Goal: Task Accomplishment & Management: Manage account settings

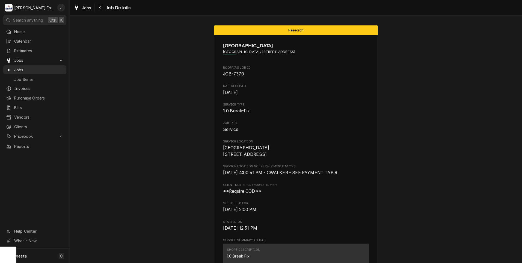
scroll to position [1242, 0]
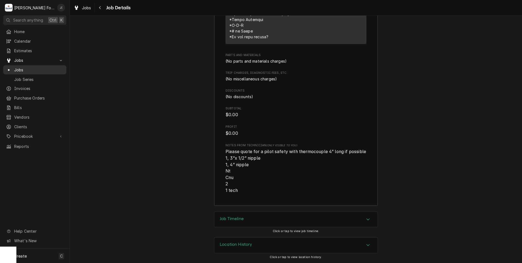
click at [27, 67] on span "Jobs" at bounding box center [38, 70] width 49 height 6
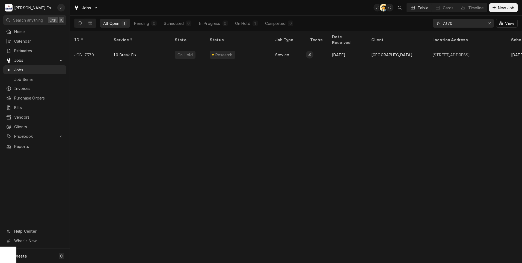
drag, startPoint x: 454, startPoint y: 23, endPoint x: 354, endPoint y: 21, distance: 99.6
click at [354, 21] on div "All Open 1 Pending 0 Scheduled 0 In Progress 0 On Hold 1 Completed 0 7370 View" at bounding box center [295, 23] width 443 height 15
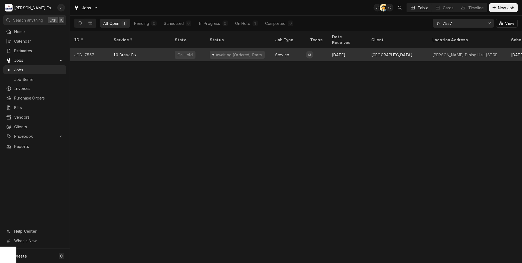
type input "7557"
click at [148, 48] on div "1.0 Break-Fix" at bounding box center [139, 54] width 61 height 13
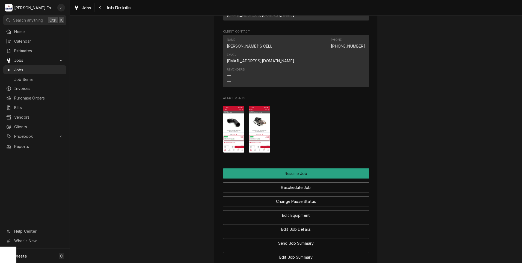
scroll to position [706, 0]
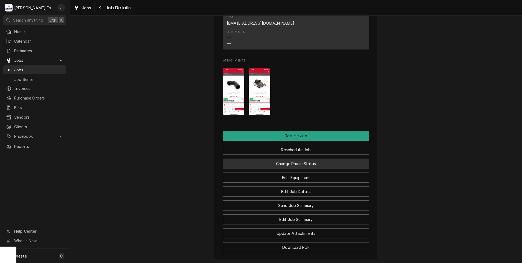
click at [299, 158] on button "Change Pause Status" at bounding box center [296, 163] width 146 height 10
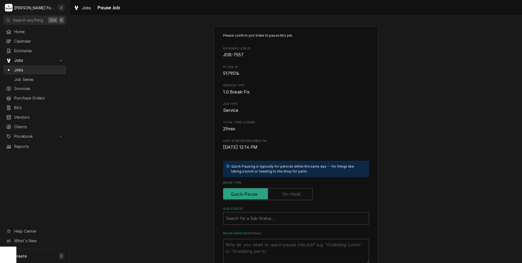
click at [293, 195] on label "Pause Type" at bounding box center [268, 194] width 90 height 12
click at [293, 195] on input "Pause Type" at bounding box center [267, 194] width 85 height 12
checkbox input "true"
drag, startPoint x: 269, startPoint y: 215, endPoint x: 260, endPoint y: 206, distance: 12.6
click at [268, 215] on div "Sub-Status" at bounding box center [296, 218] width 140 height 10
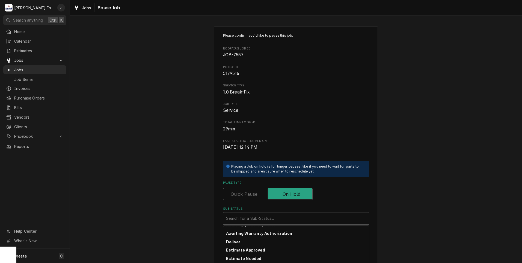
scroll to position [60, 0]
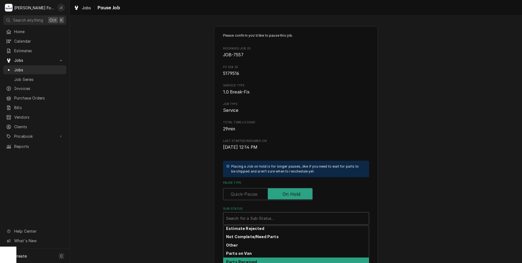
click at [255, 259] on div "Parts Received" at bounding box center [295, 261] width 145 height 8
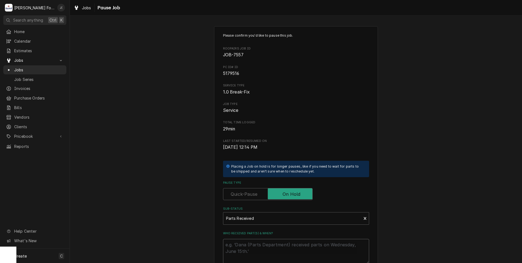
click at [261, 246] on textarea "Who received part(s) & when?" at bounding box center [296, 250] width 146 height 25
type textarea "x"
type textarea "1"
type textarea "x"
type textarea "10"
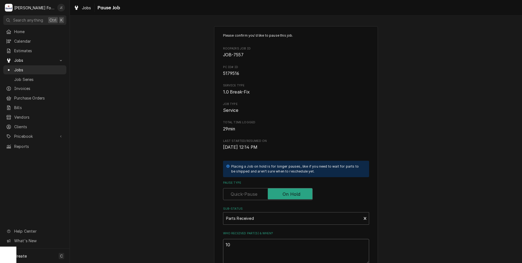
type textarea "x"
type textarea "10/"
type textarea "x"
type textarea "10/0"
type textarea "x"
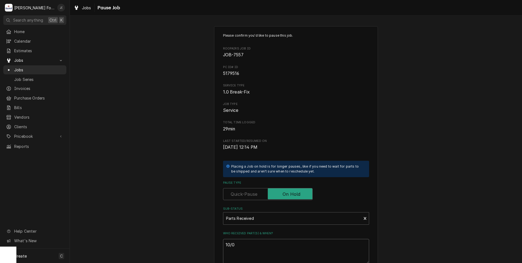
type textarea "10/02"
type textarea "x"
type textarea "10/02/"
type textarea "x"
type textarea "10/02/2"
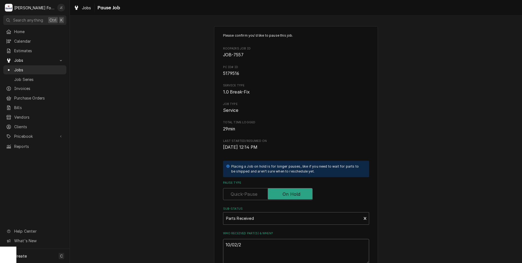
type textarea "x"
type textarea "10/02/20"
type textarea "x"
type textarea "10/02/202"
type textarea "x"
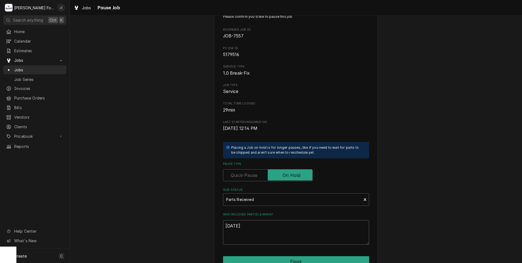
scroll to position [62, 0]
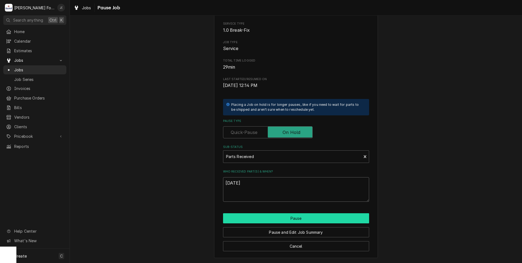
type textarea "[DATE]"
click at [281, 217] on button "Pause" at bounding box center [296, 218] width 146 height 10
type textarea "x"
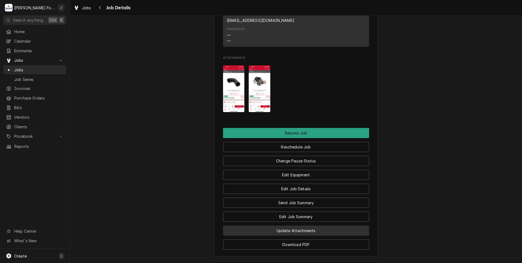
scroll to position [709, 0]
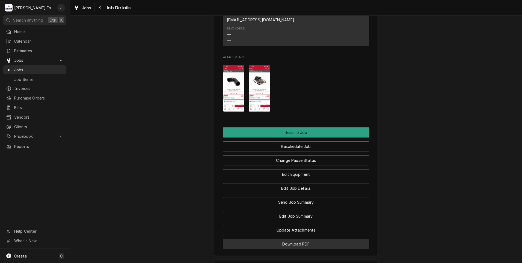
click at [298, 238] on button "Download PDF" at bounding box center [296, 243] width 146 height 10
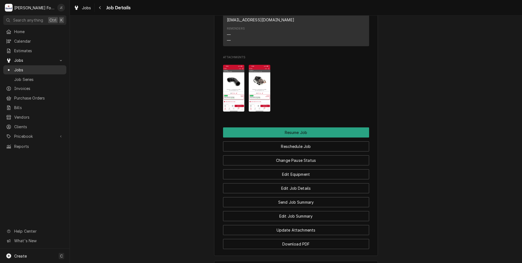
click at [25, 71] on link "Jobs" at bounding box center [34, 69] width 63 height 9
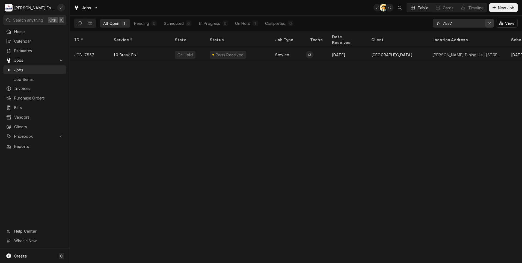
click at [490, 24] on icon "Erase input" at bounding box center [489, 23] width 3 height 4
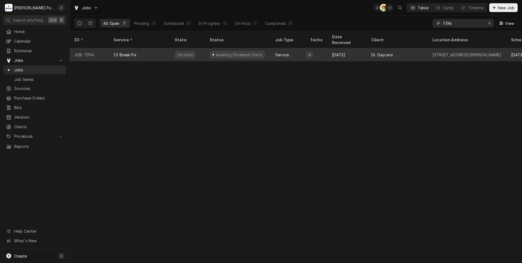
type input "7394"
click at [243, 53] on div "Awaiting (Ordered) Parts" at bounding box center [237, 54] width 65 height 13
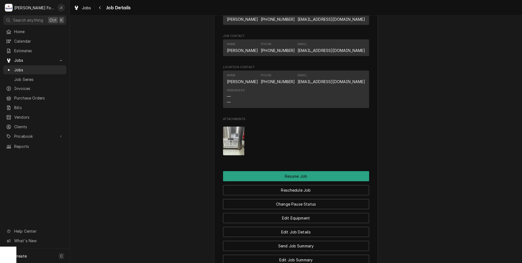
scroll to position [573, 0]
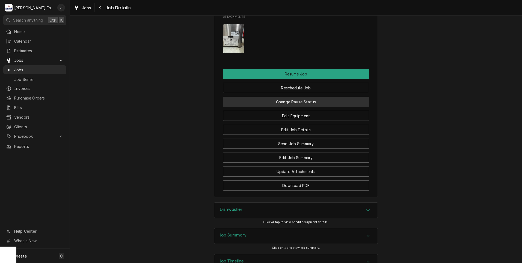
click at [287, 107] on button "Change Pause Status" at bounding box center [296, 102] width 146 height 10
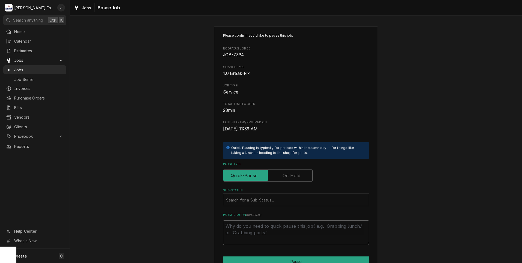
click at [290, 174] on label "Pause Type" at bounding box center [268, 175] width 90 height 12
click at [290, 174] on input "Pause Type" at bounding box center [267, 175] width 85 height 12
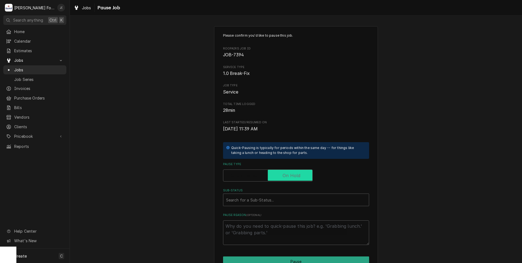
checkbox input "true"
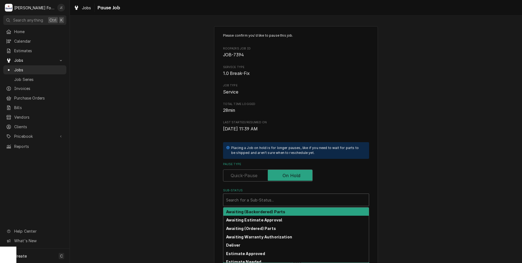
click at [271, 202] on div "Sub-Status" at bounding box center [296, 200] width 140 height 10
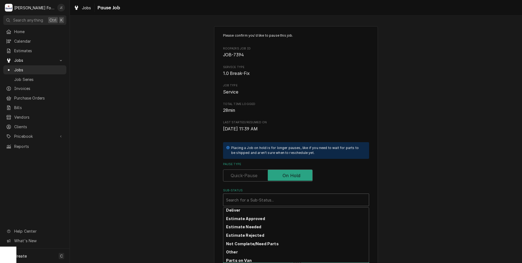
scroll to position [87, 0]
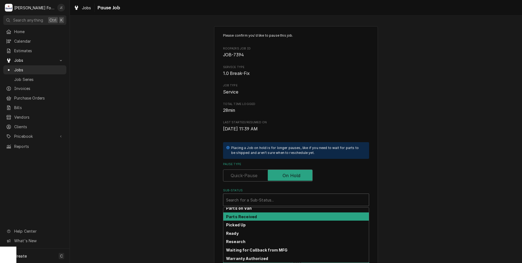
click at [278, 217] on div "Parts Received" at bounding box center [295, 216] width 145 height 8
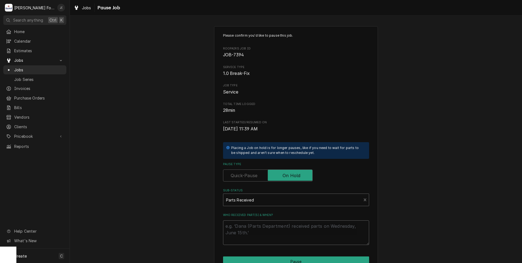
click at [270, 233] on textarea "Who received part(s) & when?" at bounding box center [296, 232] width 146 height 25
type textarea "x"
type textarea "1"
type textarea "x"
type textarea "10"
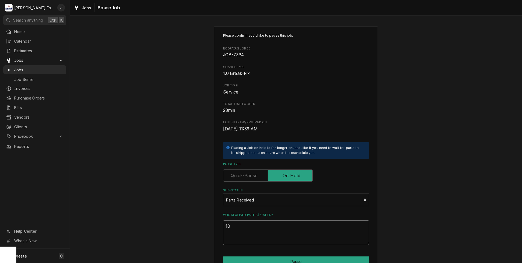
type textarea "x"
type textarea "10/"
type textarea "x"
type textarea "10/0"
type textarea "x"
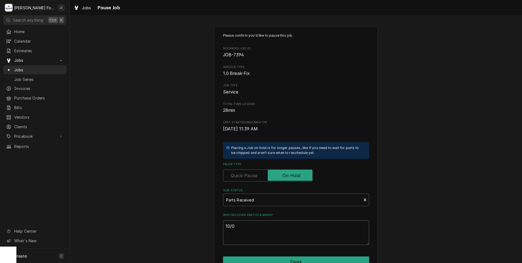
type textarea "10/02"
type textarea "x"
type textarea "10/02/"
type textarea "x"
type textarea "10/02/2"
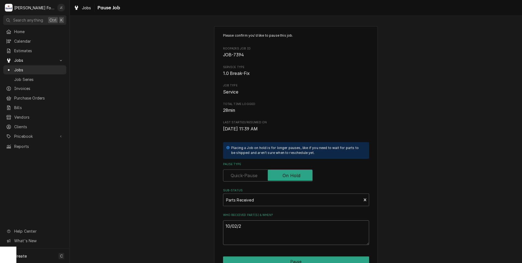
type textarea "x"
type textarea "[DATE]"
type textarea "x"
type textarea "10/02/202"
type textarea "x"
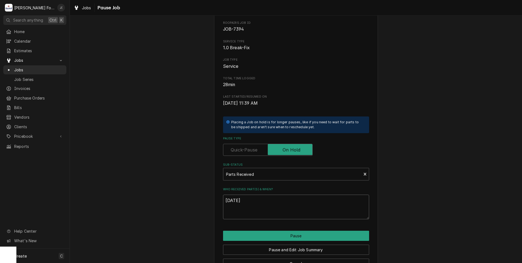
scroll to position [43, 0]
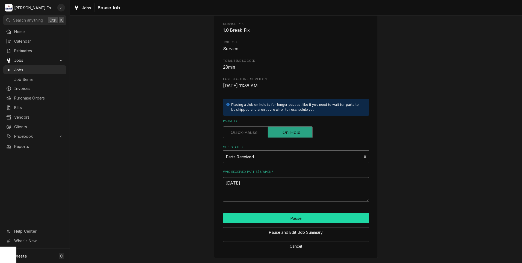
type textarea "[DATE]"
click at [282, 222] on button "Pause" at bounding box center [296, 218] width 146 height 10
type textarea "x"
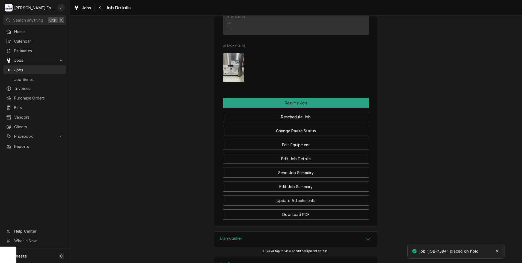
scroll to position [622, 0]
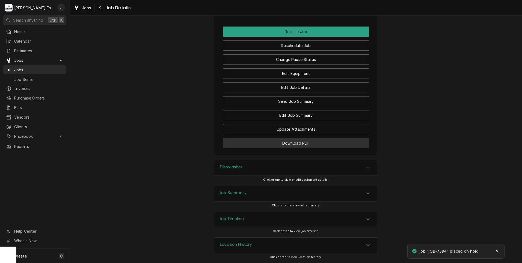
click at [275, 141] on button "Download PDF" at bounding box center [296, 143] width 146 height 10
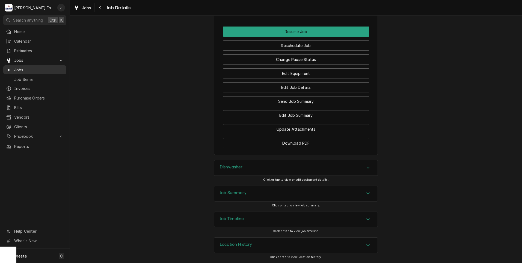
click at [38, 69] on span "Jobs" at bounding box center [38, 70] width 49 height 6
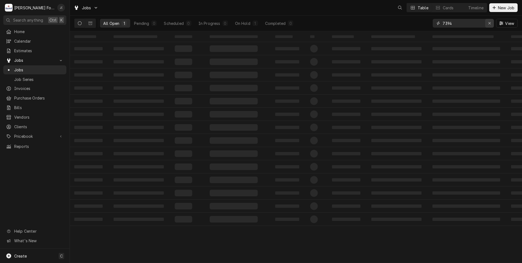
click at [491, 23] on icon "Erase input" at bounding box center [489, 23] width 3 height 4
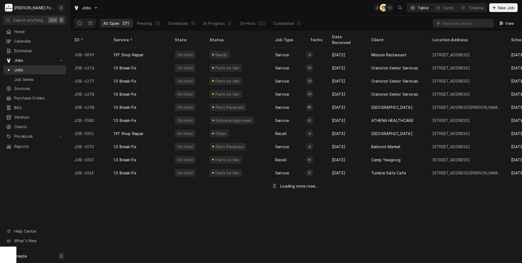
click at [42, 68] on span "Jobs" at bounding box center [38, 70] width 49 height 6
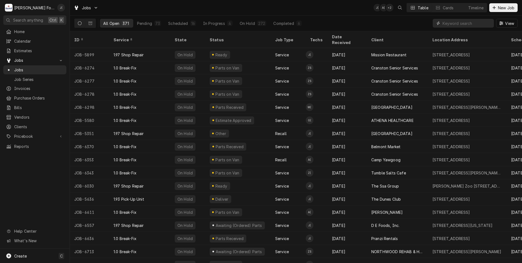
click at [455, 22] on input "Dynamic Content Wrapper" at bounding box center [466, 23] width 49 height 9
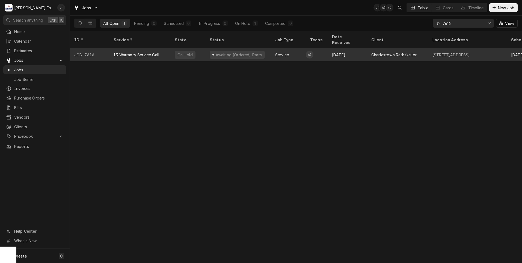
type input "7616"
click at [191, 51] on div "On Hold" at bounding box center [185, 55] width 21 height 8
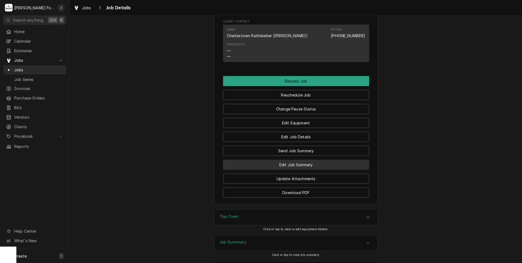
scroll to position [738, 0]
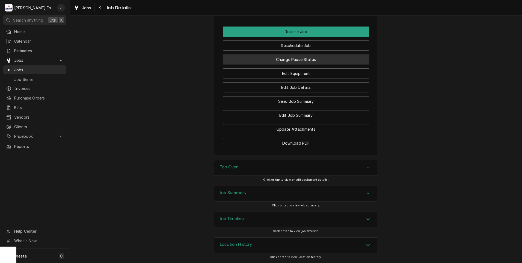
click at [290, 59] on button "Change Pause Status" at bounding box center [296, 59] width 146 height 10
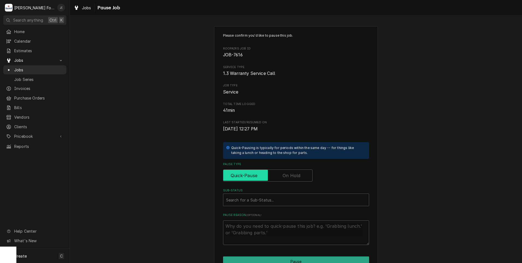
click at [280, 172] on input "Pause Type" at bounding box center [267, 175] width 85 height 12
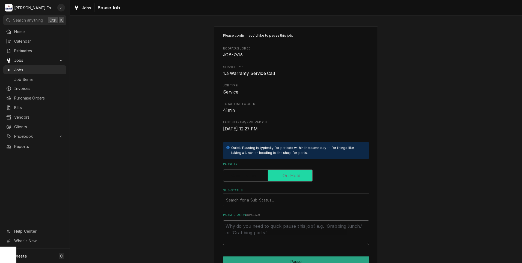
checkbox input "true"
click at [265, 201] on div "Sub-Status" at bounding box center [296, 200] width 140 height 10
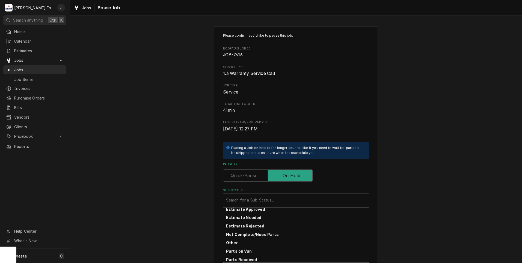
scroll to position [87, 0]
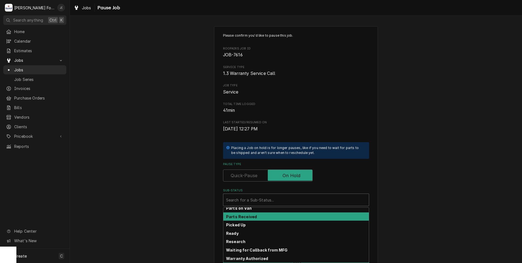
click at [270, 214] on div "Parts Received" at bounding box center [295, 216] width 145 height 8
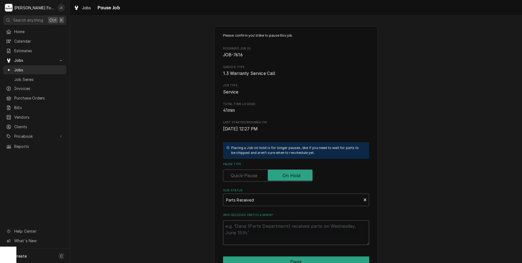
click at [266, 227] on textarea "Who received part(s) & when?" at bounding box center [296, 232] width 146 height 25
type textarea "x"
type textarea "1"
type textarea "x"
type textarea "10"
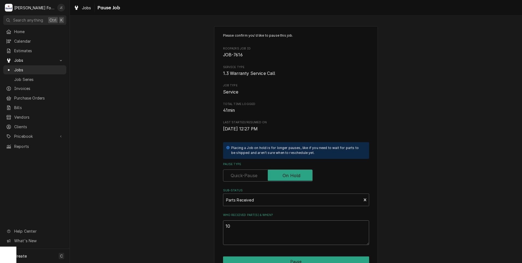
type textarea "x"
type textarea "10/"
type textarea "x"
type textarea "10/0"
type textarea "x"
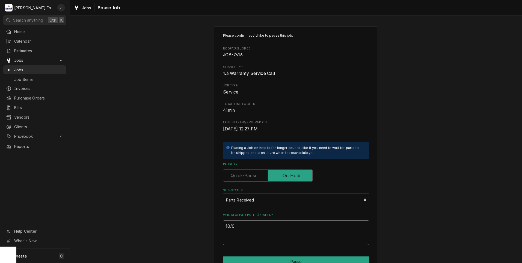
type textarea "10/02"
type textarea "x"
type textarea "10/02/"
type textarea "x"
type textarea "10/02/2"
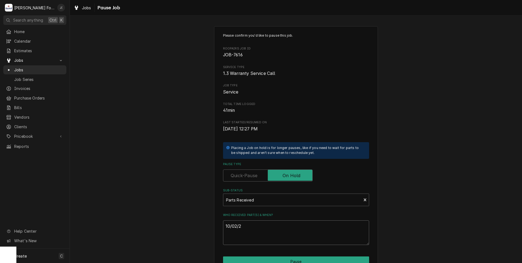
type textarea "x"
type textarea "10/02/20"
type textarea "x"
type textarea "10/02/202"
type textarea "x"
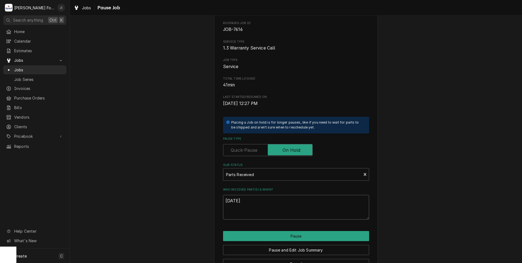
scroll to position [43, 0]
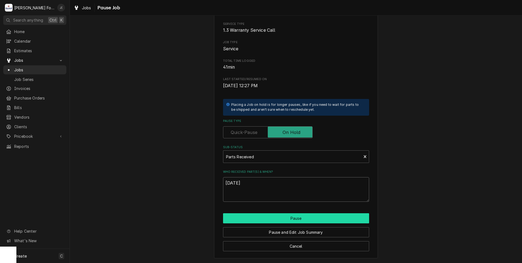
type textarea "10/02/2025"
click at [254, 217] on button "Pause" at bounding box center [296, 218] width 146 height 10
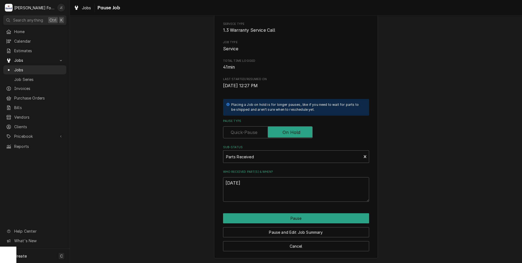
type textarea "x"
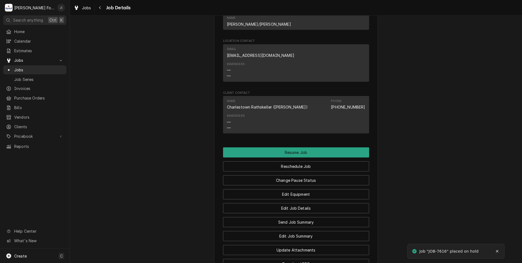
scroll to position [737, 0]
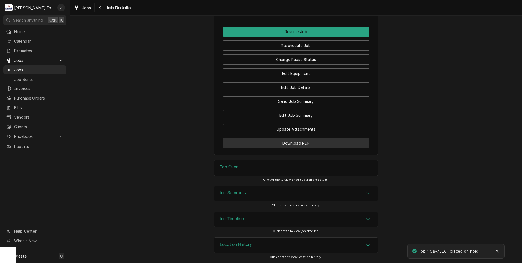
click at [294, 146] on button "Download PDF" at bounding box center [296, 143] width 146 height 10
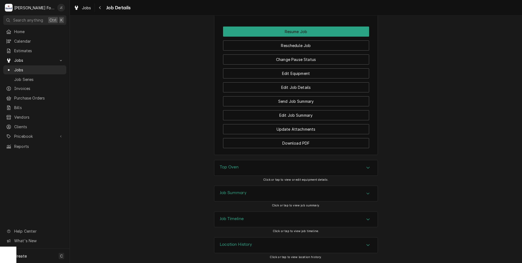
click at [424, 172] on div "Top Oven Click or tap to view or edit equipment details." at bounding box center [296, 173] width 452 height 26
click at [34, 68] on span "Jobs" at bounding box center [38, 70] width 49 height 6
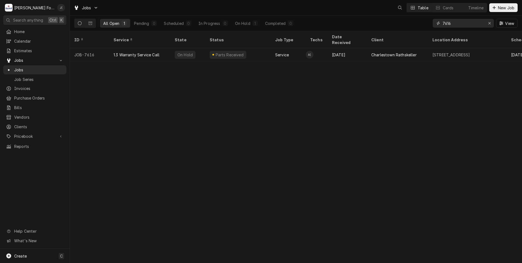
drag, startPoint x: 491, startPoint y: 24, endPoint x: 469, endPoint y: 21, distance: 21.7
click at [487, 24] on div "Erase input" at bounding box center [489, 22] width 5 height 5
click at [469, 21] on input "Dynamic Content Wrapper" at bounding box center [467, 23] width 51 height 9
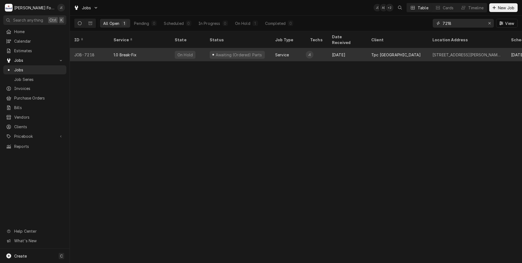
type input "7218"
click at [140, 52] on div "1.0 Break-Fix" at bounding box center [139, 54] width 61 height 13
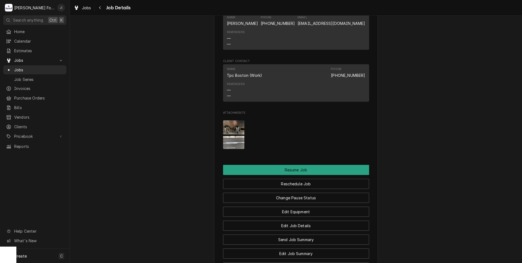
scroll to position [690, 0]
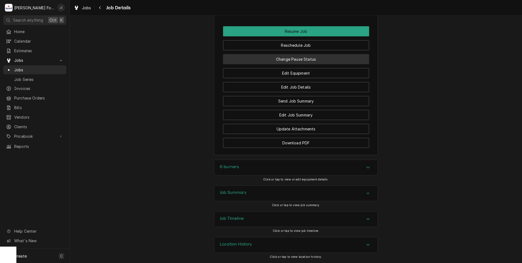
click at [293, 56] on button "Change Pause Status" at bounding box center [296, 59] width 146 height 10
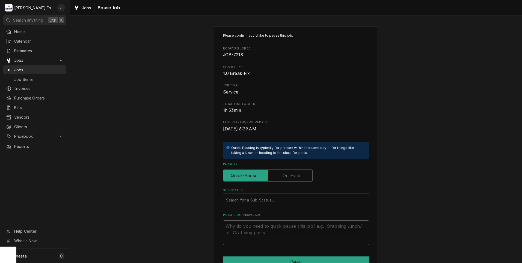
click at [284, 172] on label "Pause Type" at bounding box center [268, 175] width 90 height 12
click at [284, 172] on input "Pause Type" at bounding box center [267, 175] width 85 height 12
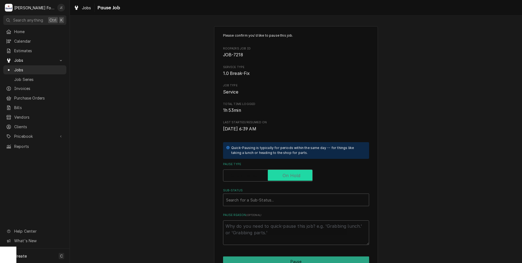
checkbox input "true"
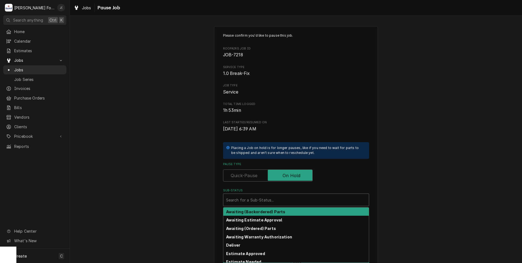
click at [274, 196] on div "Sub-Status" at bounding box center [296, 200] width 140 height 10
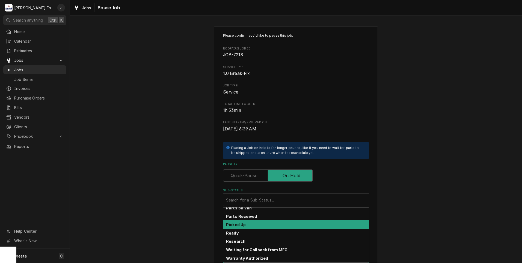
scroll to position [87, 0]
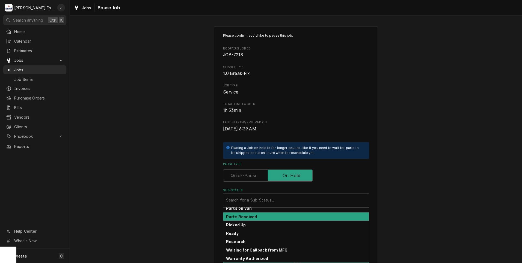
click at [260, 217] on div "Parts Received" at bounding box center [295, 216] width 145 height 8
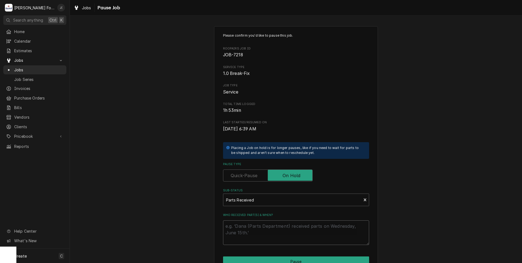
click at [261, 228] on textarea "Who received part(s) & when?" at bounding box center [296, 232] width 146 height 25
type textarea "x"
type textarea "1"
type textarea "x"
type textarea "10"
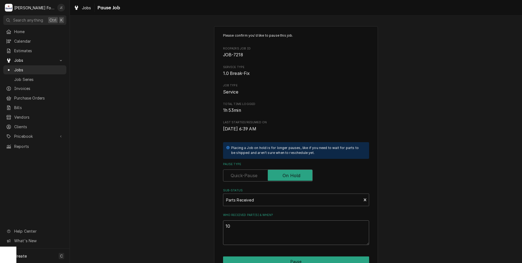
type textarea "x"
type textarea "10/"
type textarea "x"
type textarea "10/0"
type textarea "x"
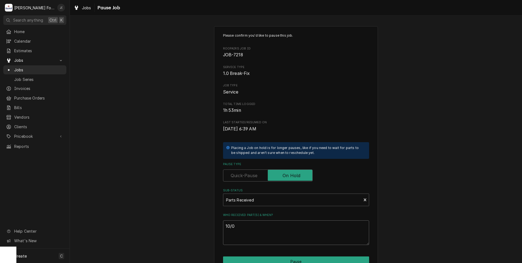
type textarea "10/02"
type textarea "x"
type textarea "10/02/"
type textarea "x"
type textarea "10/02/2"
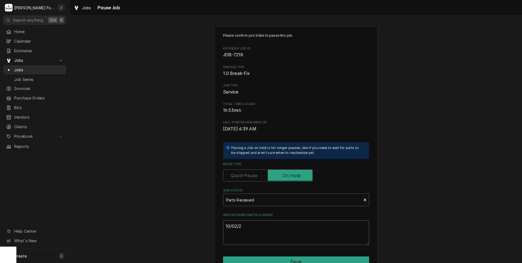
type textarea "x"
type textarea "10/02/20"
type textarea "x"
type textarea "10/02/202"
type textarea "x"
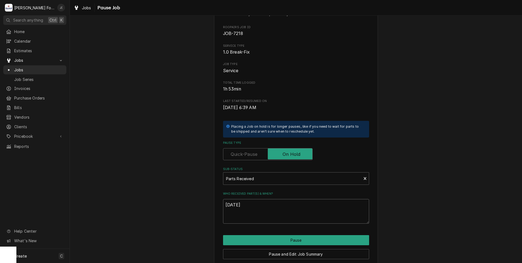
scroll to position [43, 0]
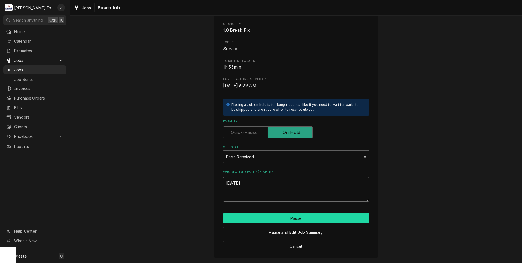
type textarea "[DATE]"
click at [244, 217] on button "Pause" at bounding box center [296, 218] width 146 height 10
type textarea "x"
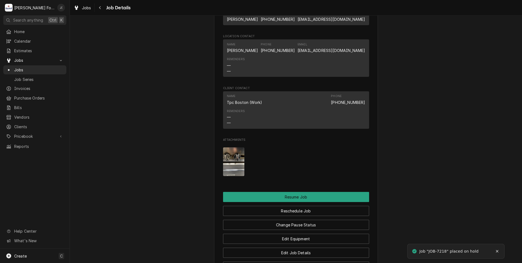
scroll to position [690, 0]
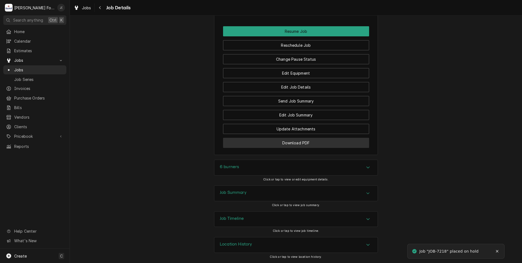
click at [269, 142] on button "Download PDF" at bounding box center [296, 143] width 146 height 10
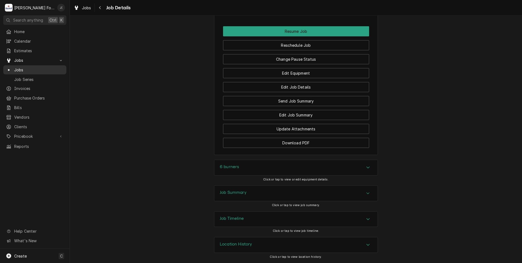
click at [15, 67] on span "Jobs" at bounding box center [38, 70] width 49 height 6
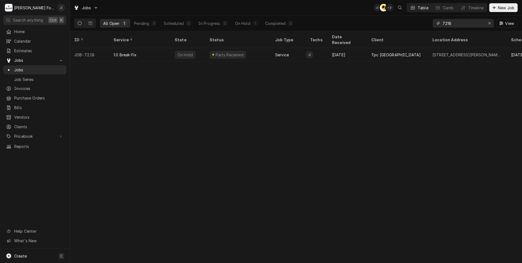
drag, startPoint x: 491, startPoint y: 23, endPoint x: 487, endPoint y: 19, distance: 5.7
click at [490, 23] on icon "Erase input" at bounding box center [489, 23] width 3 height 4
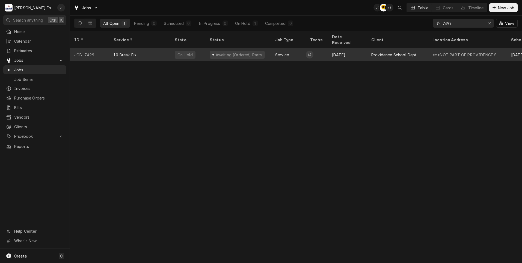
type input "7499"
click at [225, 52] on div "Awaiting (Ordered) Parts" at bounding box center [238, 55] width 47 height 6
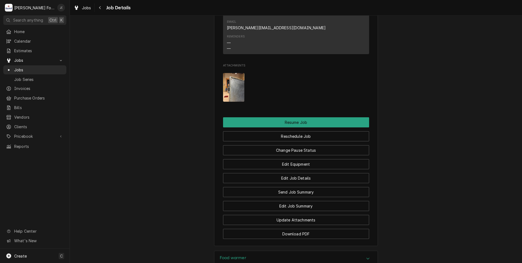
scroll to position [573, 0]
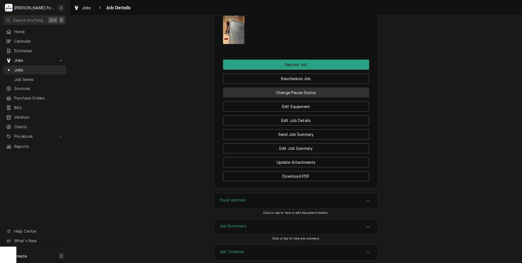
click at [320, 87] on button "Change Pause Status" at bounding box center [296, 92] width 146 height 10
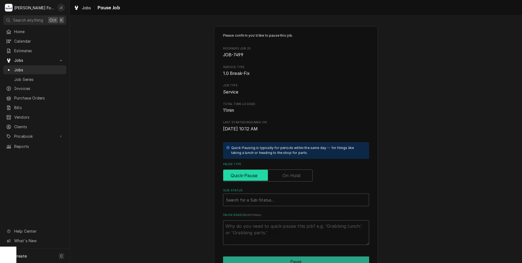
drag, startPoint x: 283, startPoint y: 170, endPoint x: 273, endPoint y: 192, distance: 24.4
click at [282, 170] on input "Pause Type" at bounding box center [267, 175] width 85 height 12
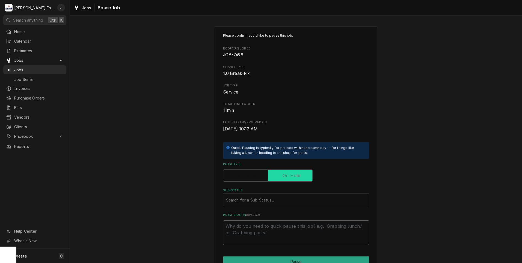
checkbox input "true"
drag, startPoint x: 270, startPoint y: 195, endPoint x: 266, endPoint y: 206, distance: 11.9
click at [270, 195] on div "Sub-Status" at bounding box center [296, 200] width 140 height 10
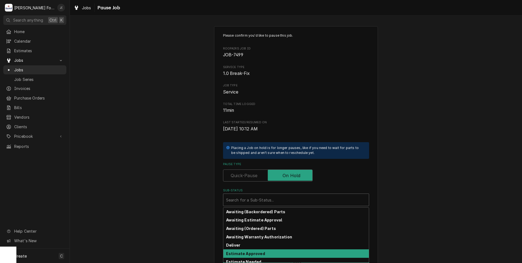
scroll to position [87, 0]
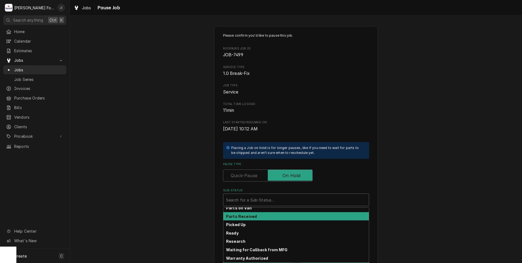
click at [272, 217] on div "Parts Received" at bounding box center [295, 216] width 145 height 8
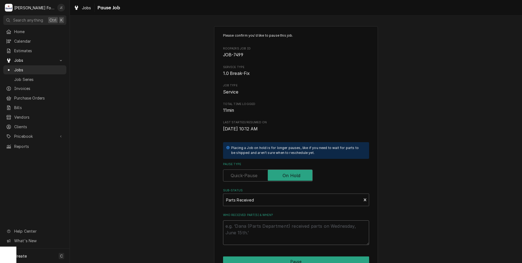
drag, startPoint x: 267, startPoint y: 227, endPoint x: 263, endPoint y: 227, distance: 3.8
click at [267, 227] on textarea "Who received part(s) & when?" at bounding box center [296, 232] width 146 height 25
type textarea "x"
type textarea "1"
type textarea "x"
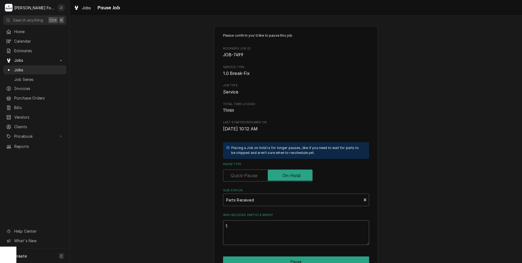
type textarea "10"
type textarea "x"
type textarea "10/"
type textarea "x"
type textarea "10/0"
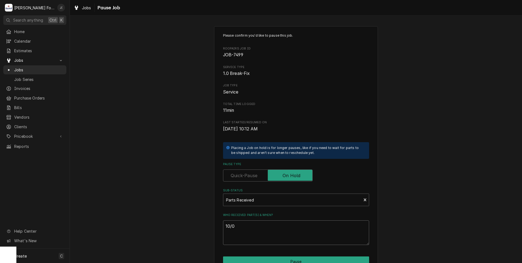
type textarea "x"
type textarea "10/02"
type textarea "x"
type textarea "10/02/"
type textarea "x"
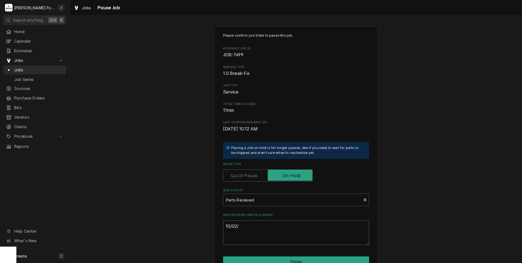
type textarea "10/02/2"
type textarea "x"
type textarea "10/02/20"
type textarea "x"
type textarea "10/02/202"
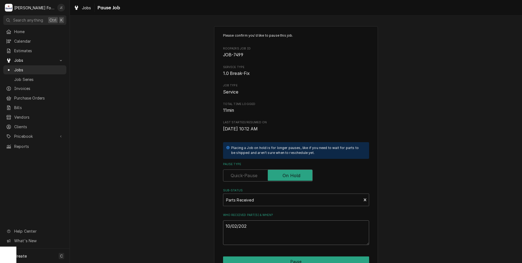
type textarea "x"
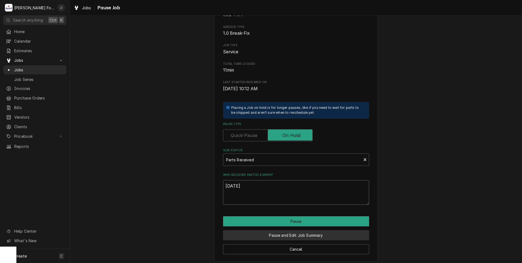
scroll to position [43, 0]
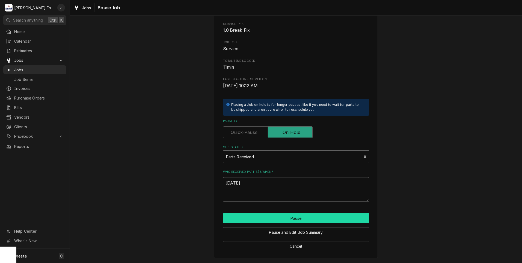
type textarea "[DATE]"
click at [278, 217] on button "Pause" at bounding box center [296, 218] width 146 height 10
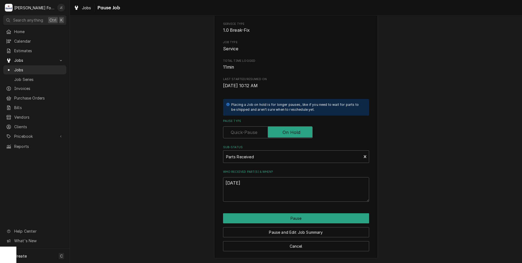
type textarea "x"
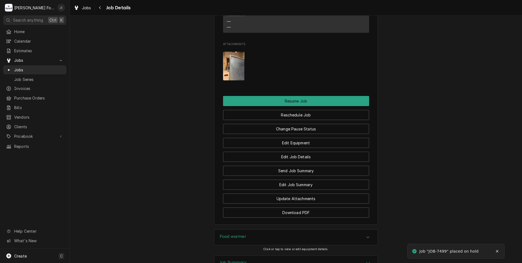
scroll to position [592, 0]
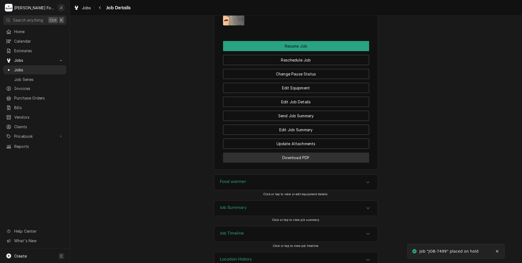
click at [292, 152] on button "Download PDF" at bounding box center [296, 157] width 146 height 10
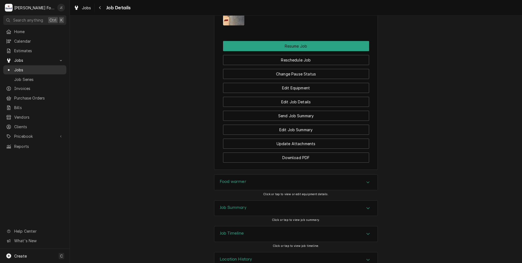
click at [37, 67] on span "Jobs" at bounding box center [38, 70] width 49 height 6
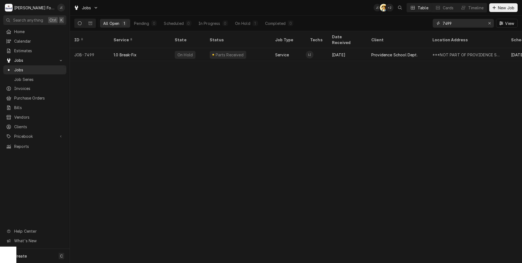
click at [489, 24] on icon "Erase input" at bounding box center [489, 23] width 3 height 4
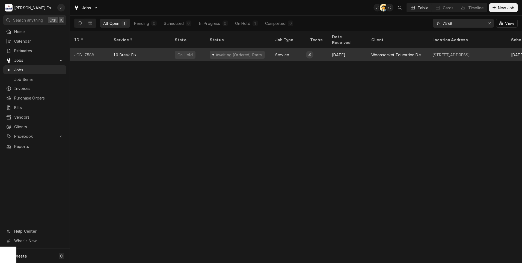
type input "7588"
click at [142, 50] on div "1.0 Break-Fix" at bounding box center [139, 54] width 61 height 13
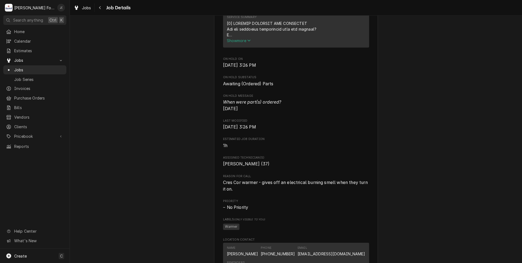
scroll to position [437, 0]
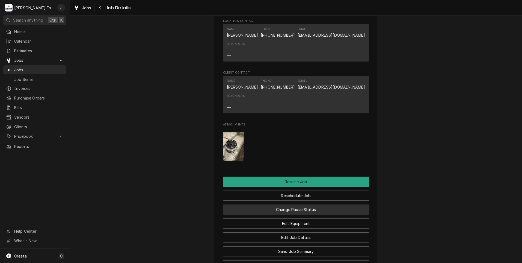
click at [307, 213] on button "Change Pause Status" at bounding box center [296, 209] width 146 height 10
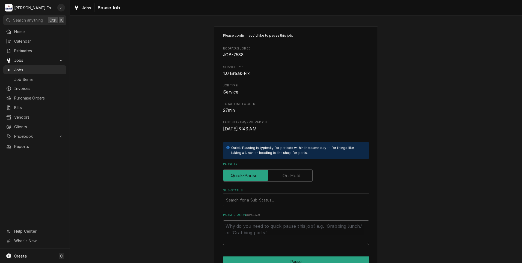
click at [291, 174] on label "Pause Type" at bounding box center [268, 175] width 90 height 12
click at [291, 174] on input "Pause Type" at bounding box center [267, 175] width 85 height 12
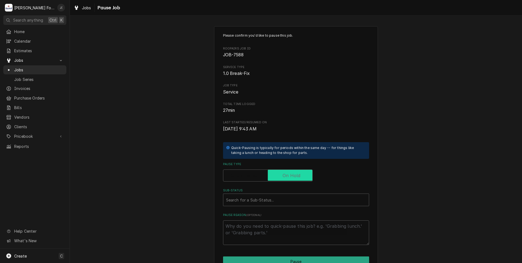
checkbox input "true"
click at [274, 199] on div "Sub-Status" at bounding box center [296, 200] width 140 height 10
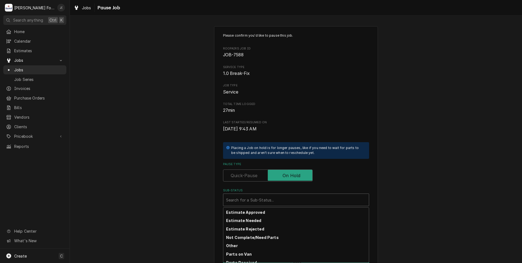
scroll to position [87, 0]
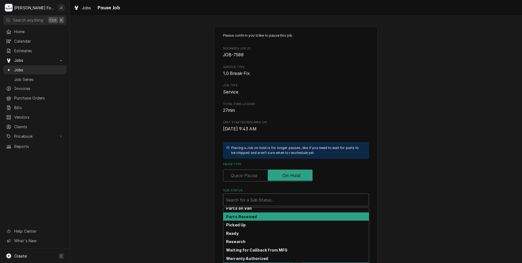
click at [259, 217] on div "Parts Received" at bounding box center [295, 216] width 145 height 8
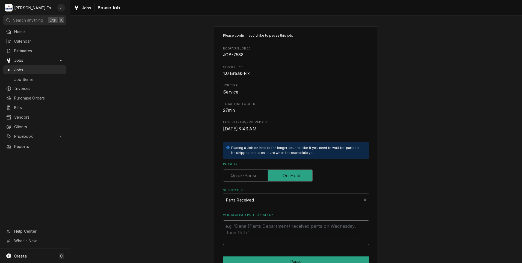
click at [254, 229] on textarea "Who received part(s) & when?" at bounding box center [296, 232] width 146 height 25
type textarea "x"
type textarea "1"
type textarea "x"
type textarea "10"
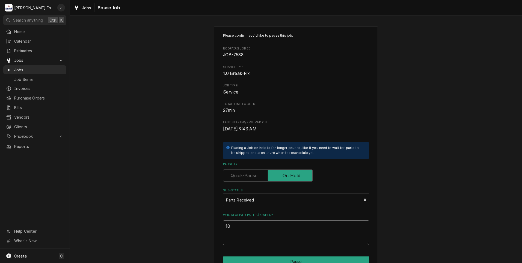
type textarea "x"
type textarea "10/"
type textarea "x"
type textarea "10/0"
type textarea "x"
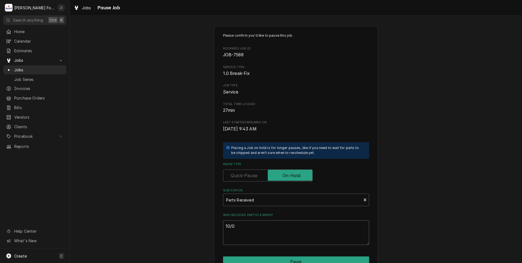
type textarea "10/02"
type textarea "x"
type textarea "10/02/"
type textarea "x"
type textarea "10/02/2"
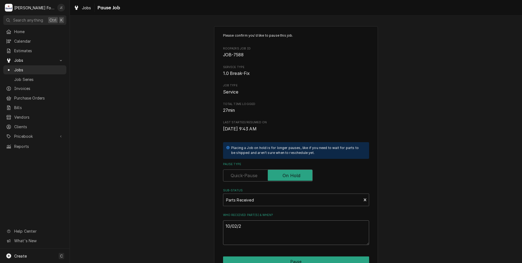
type textarea "x"
type textarea "10/02/20"
type textarea "x"
type textarea "10/02/202"
type textarea "x"
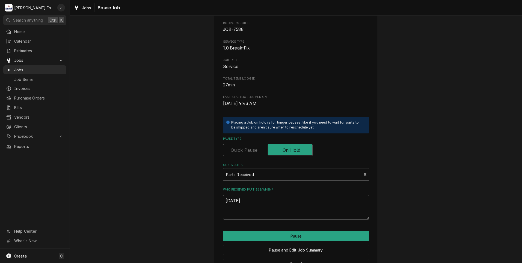
scroll to position [43, 0]
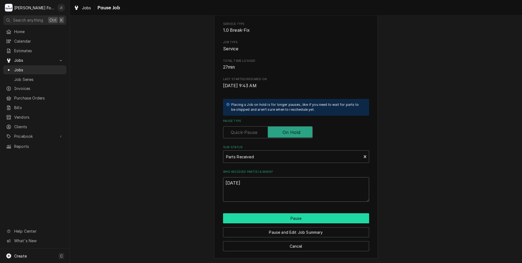
type textarea "10/02/2025"
click at [323, 220] on button "Pause" at bounding box center [296, 218] width 146 height 10
type textarea "x"
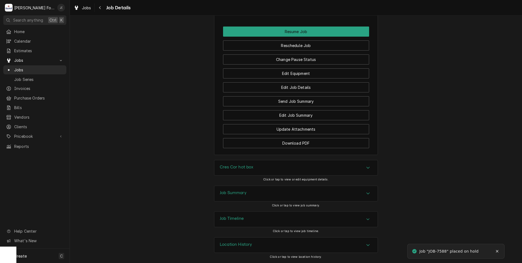
scroll to position [593, 0]
click at [279, 142] on button "Download PDF" at bounding box center [296, 143] width 146 height 10
click at [37, 72] on link "Jobs" at bounding box center [34, 69] width 63 height 9
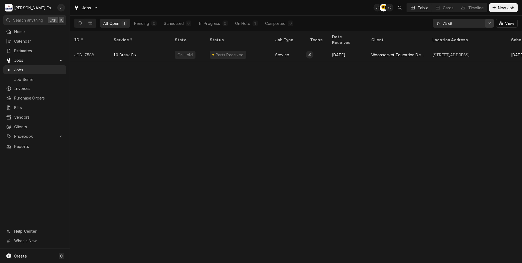
click at [491, 22] on icon "Erase input" at bounding box center [489, 23] width 3 height 4
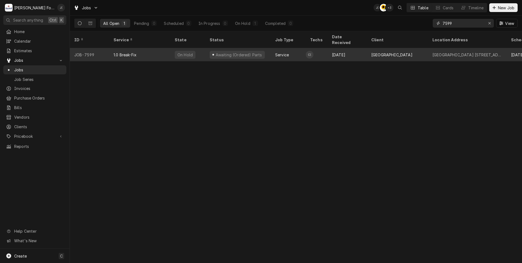
type input "7599"
click at [120, 51] on div "1.0 Break-Fix" at bounding box center [139, 54] width 61 height 13
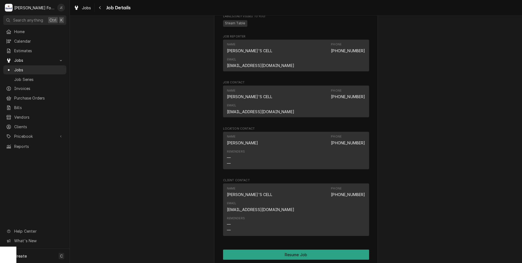
scroll to position [737, 0]
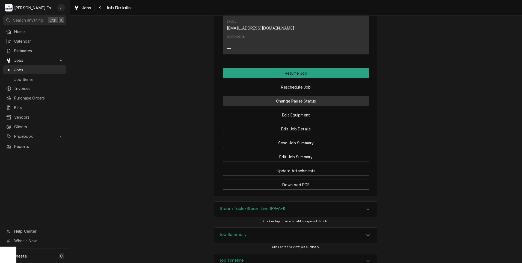
click at [320, 96] on button "Change Pause Status" at bounding box center [296, 101] width 146 height 10
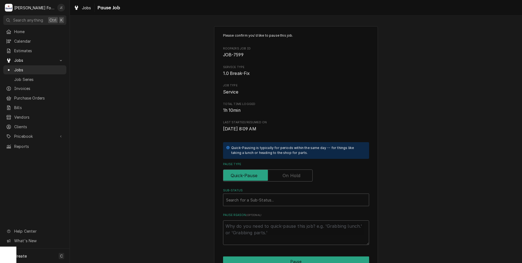
click at [294, 176] on label "Pause Type" at bounding box center [268, 175] width 90 height 12
click at [294, 176] on input "Pause Type" at bounding box center [267, 175] width 85 height 12
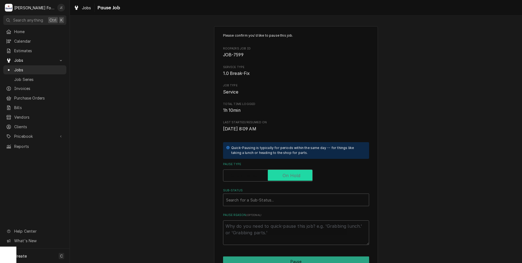
checkbox input "true"
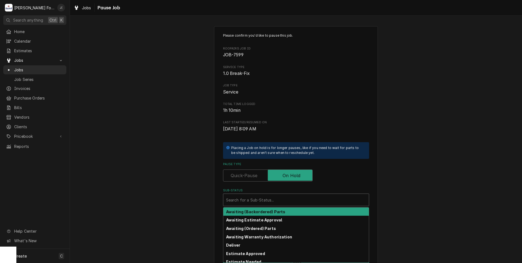
drag, startPoint x: 270, startPoint y: 200, endPoint x: 243, endPoint y: 212, distance: 29.7
click at [269, 199] on div "Sub-Status" at bounding box center [296, 200] width 140 height 10
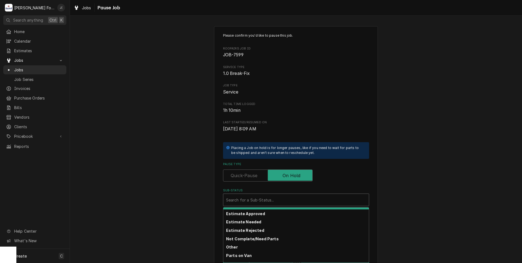
scroll to position [87, 0]
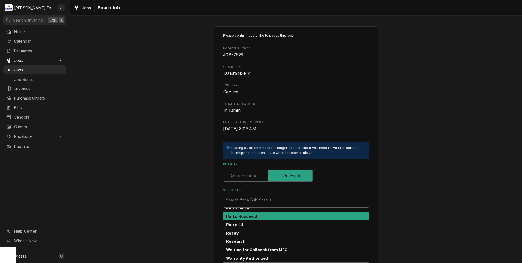
click at [254, 213] on div "Parts Received" at bounding box center [295, 216] width 145 height 8
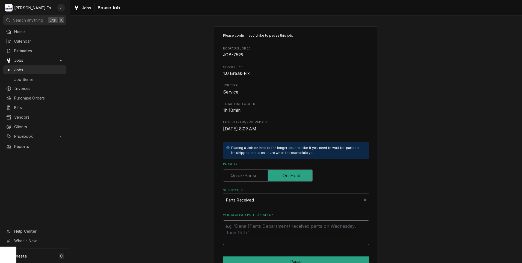
click at [257, 230] on textarea "Who received part(s) & when?" at bounding box center [296, 232] width 146 height 25
type textarea "x"
type textarea "1"
type textarea "x"
type textarea "10"
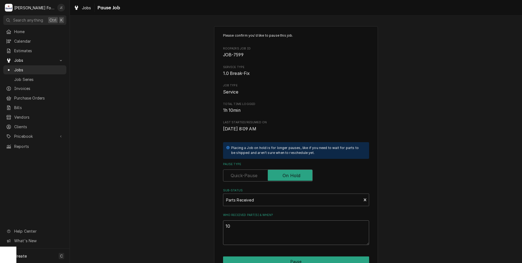
type textarea "x"
type textarea "10/"
type textarea "x"
type textarea "10/0"
type textarea "x"
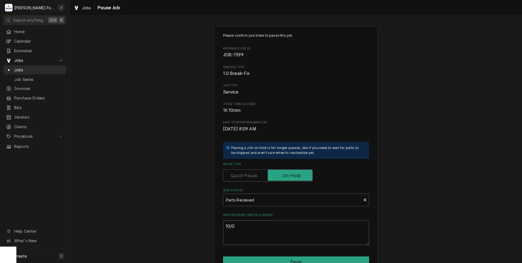
type textarea "10/02"
type textarea "x"
type textarea "10/02/"
type textarea "x"
type textarea "10/02/2"
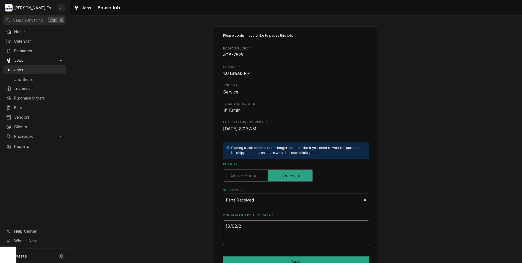
type textarea "x"
type textarea "[DATE]"
type textarea "x"
type textarea "10/02/202"
type textarea "x"
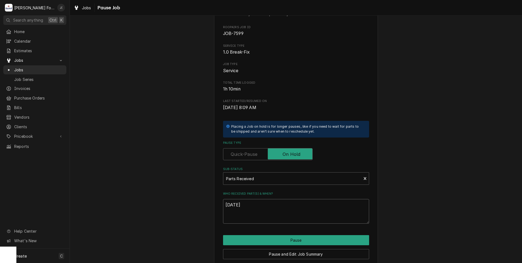
scroll to position [43, 0]
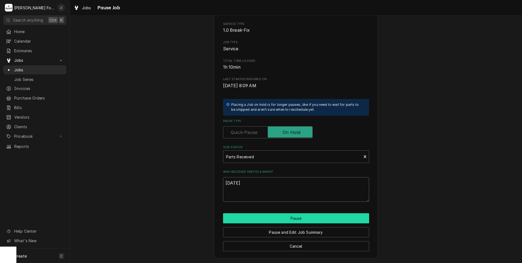
type textarea "[DATE]"
click at [260, 221] on button "Pause" at bounding box center [296, 218] width 146 height 10
type textarea "x"
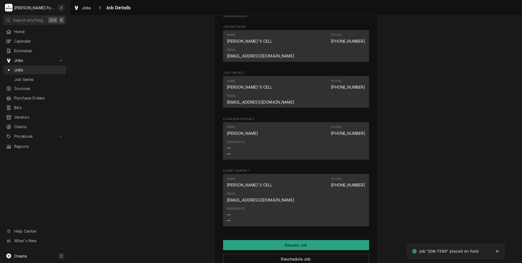
scroll to position [682, 0]
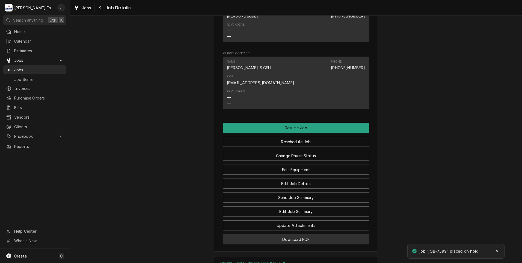
click at [298, 234] on button "Download PDF" at bounding box center [296, 239] width 146 height 10
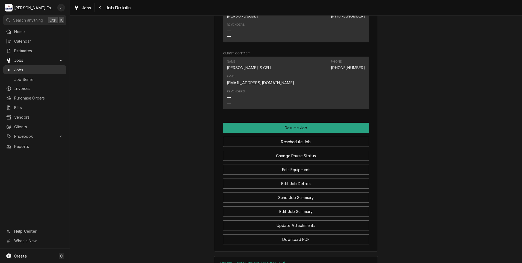
click at [36, 68] on span "Jobs" at bounding box center [38, 70] width 49 height 6
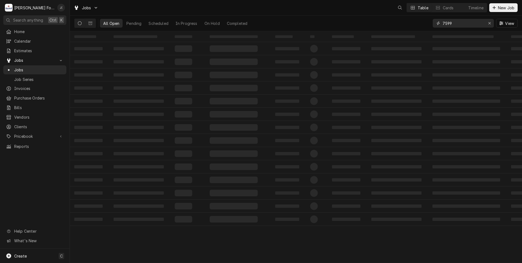
click at [490, 25] on icon "Erase input" at bounding box center [489, 23] width 3 height 4
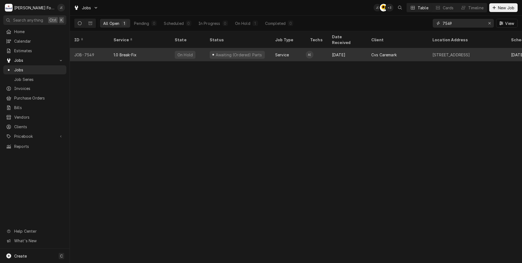
type input "7549"
click at [138, 48] on div "1.0 Break-Fix" at bounding box center [139, 54] width 61 height 13
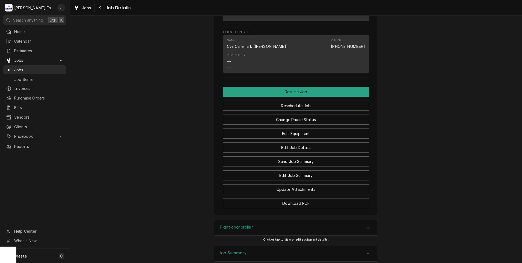
scroll to position [682, 0]
click at [303, 114] on button "Change Pause Status" at bounding box center [296, 119] width 146 height 10
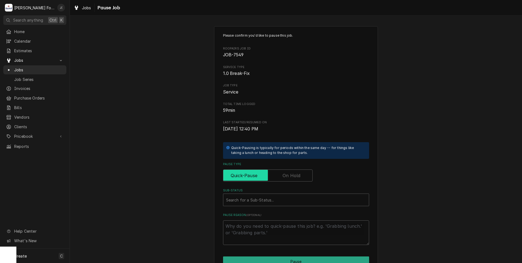
click at [285, 180] on input "Pause Type" at bounding box center [267, 175] width 85 height 12
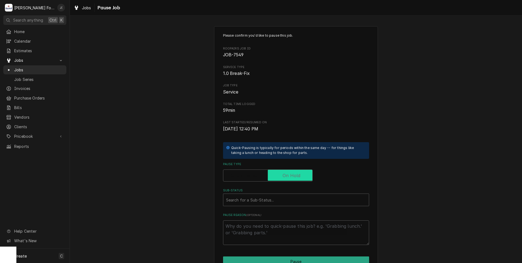
checkbox input "true"
click at [256, 205] on div "Search for a Sub-Status..." at bounding box center [296, 199] width 146 height 13
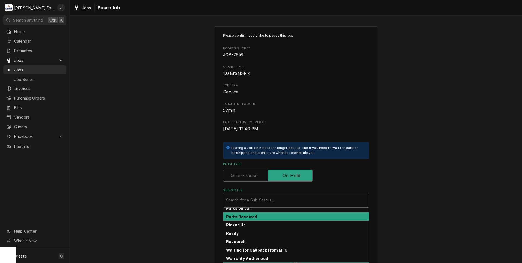
scroll to position [87, 0]
click at [263, 214] on div "Parts Received" at bounding box center [295, 216] width 145 height 8
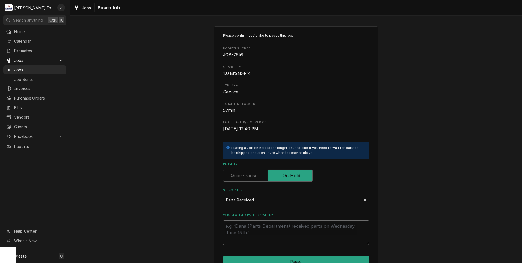
click at [259, 223] on textarea "Who received part(s) & when?" at bounding box center [296, 232] width 146 height 25
type textarea "x"
type textarea "1"
type textarea "x"
type textarea "10"
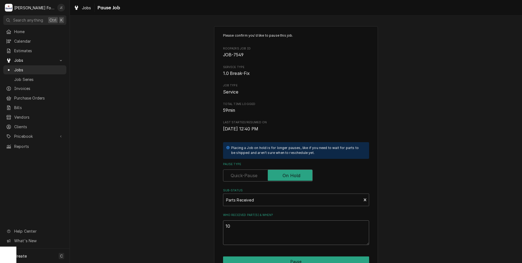
type textarea "x"
type textarea "10/"
type textarea "x"
type textarea "10/0"
type textarea "x"
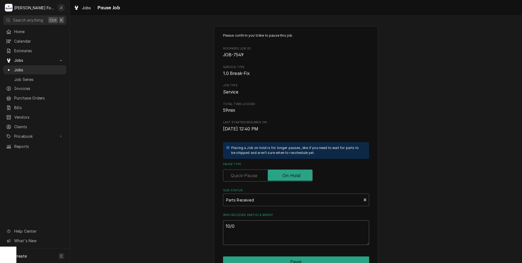
type textarea "10/02"
type textarea "x"
type textarea "10/02/"
type textarea "x"
type textarea "10/02/2"
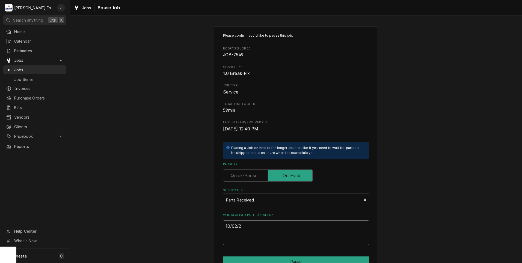
type textarea "x"
type textarea "[DATE]"
type textarea "x"
type textarea "10/02/202"
type textarea "x"
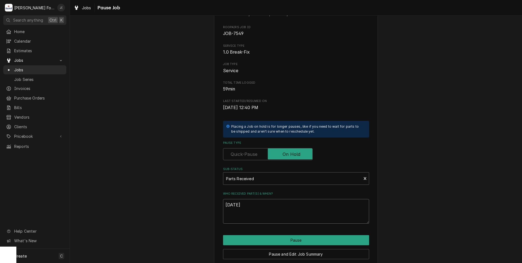
scroll to position [43, 0]
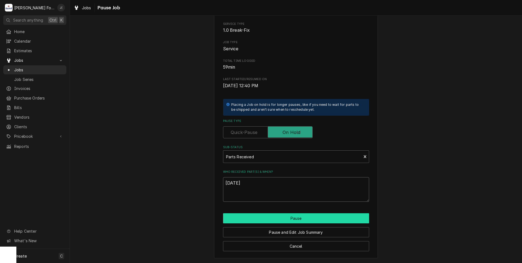
type textarea "[DATE]"
click at [280, 222] on button "Pause" at bounding box center [296, 218] width 146 height 10
type textarea "x"
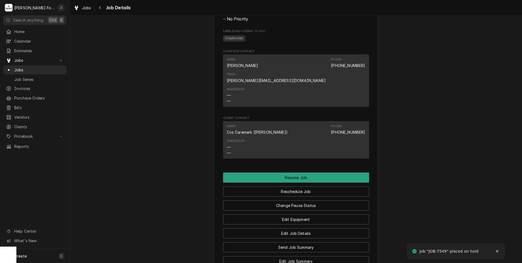
scroll to position [655, 0]
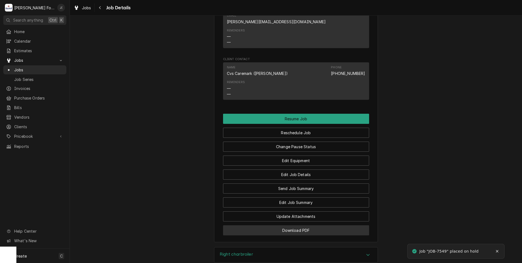
click at [304, 225] on button "Download PDF" at bounding box center [296, 230] width 146 height 10
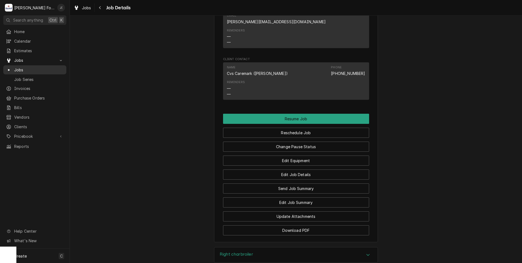
click at [29, 69] on span "Jobs" at bounding box center [38, 70] width 49 height 6
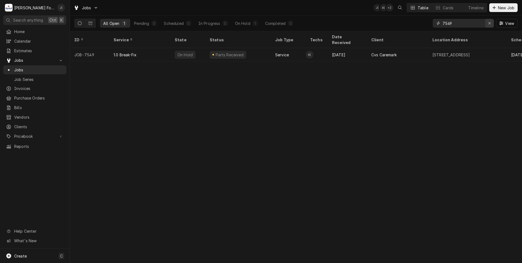
click at [491, 23] on icon "Erase input" at bounding box center [489, 23] width 3 height 4
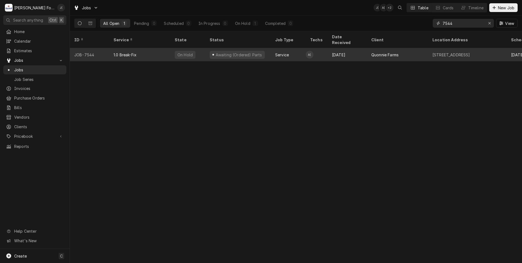
type input "7544"
click at [120, 52] on div "1.0 Break-Fix" at bounding box center [139, 54] width 61 height 13
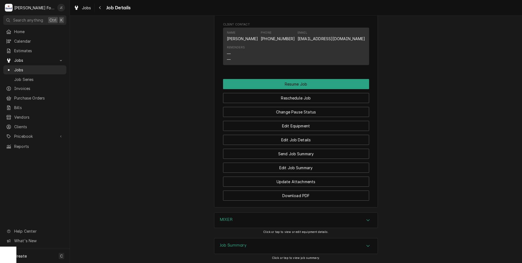
scroll to position [600, 0]
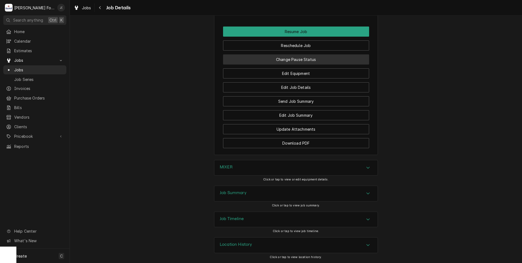
click at [299, 58] on button "Change Pause Status" at bounding box center [296, 59] width 146 height 10
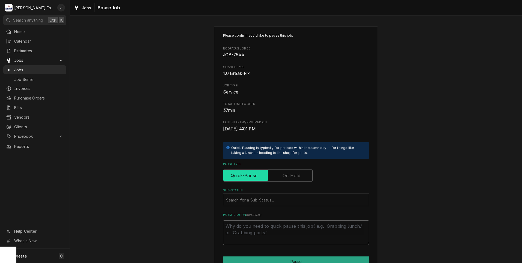
click at [281, 175] on input "Pause Type" at bounding box center [267, 175] width 85 height 12
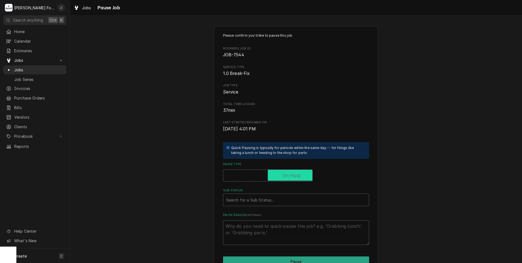
checkbox input "true"
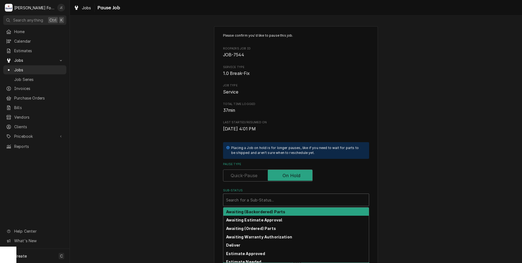
drag, startPoint x: 266, startPoint y: 205, endPoint x: 261, endPoint y: 210, distance: 7.2
click at [264, 206] on div "Search for a Sub-Status..." at bounding box center [296, 199] width 146 height 13
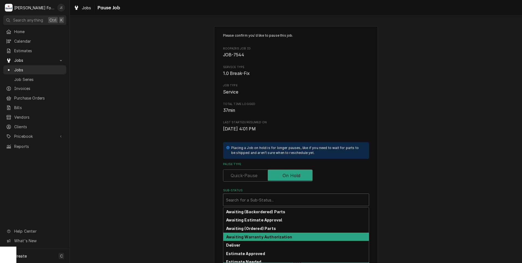
scroll to position [87, 0]
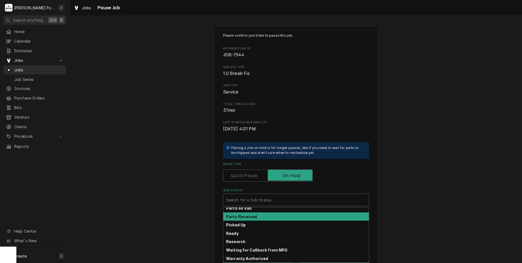
click at [264, 218] on div "Parts Received" at bounding box center [295, 216] width 145 height 8
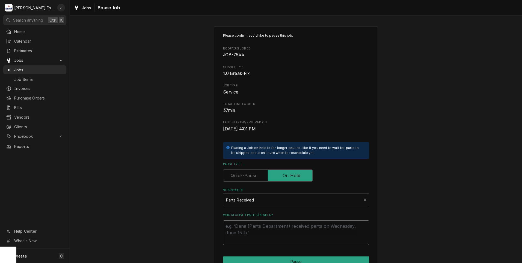
click at [260, 229] on textarea "Who received part(s) & when?" at bounding box center [296, 232] width 146 height 25
type textarea "x"
type textarea "1"
type textarea "x"
type textarea "10"
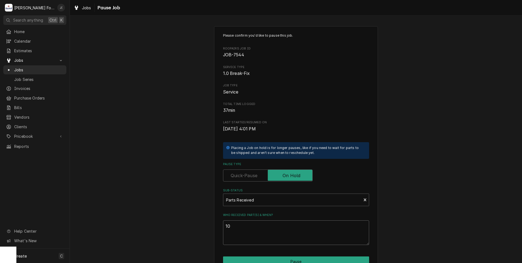
type textarea "x"
type textarea "10/"
type textarea "x"
type textarea "10/0"
type textarea "x"
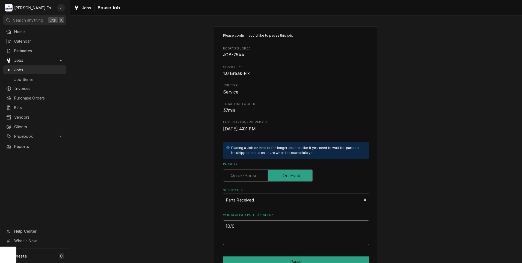
type textarea "10/02"
type textarea "x"
type textarea "10/02/"
type textarea "x"
type textarea "10/02/2"
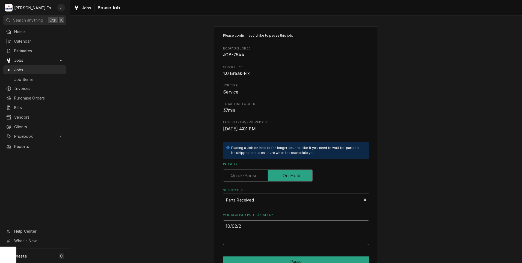
type textarea "x"
type textarea "10/02/20"
type textarea "x"
type textarea "10/02/202"
type textarea "x"
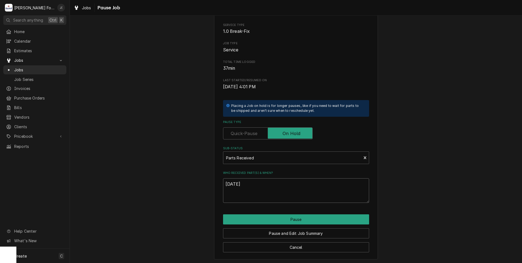
scroll to position [43, 0]
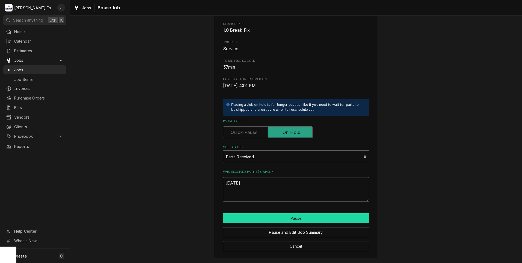
type textarea "[DATE]"
click at [277, 220] on button "Pause" at bounding box center [296, 218] width 146 height 10
type textarea "x"
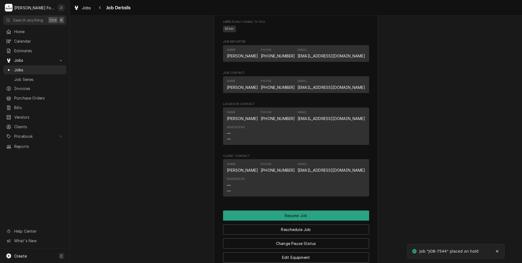
scroll to position [491, 0]
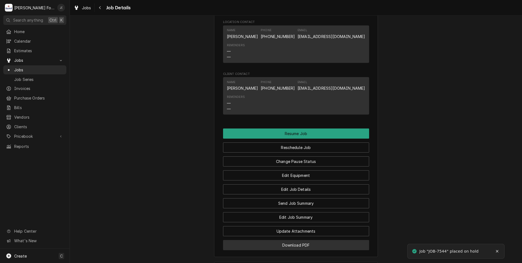
click at [257, 247] on button "Download PDF" at bounding box center [296, 245] width 146 height 10
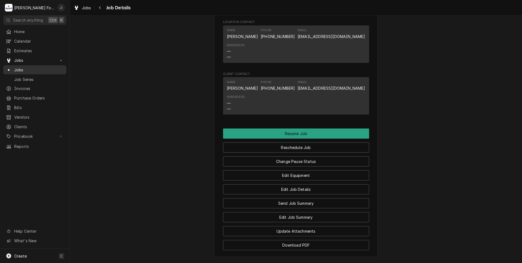
click at [36, 69] on span "Jobs" at bounding box center [38, 70] width 49 height 6
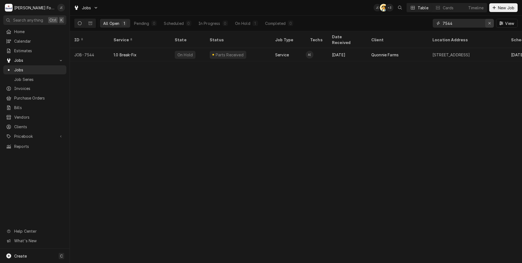
click at [489, 23] on icon "Erase input" at bounding box center [489, 23] width 3 height 4
click at [472, 24] on input "Dynamic Content Wrapper" at bounding box center [467, 23] width 51 height 9
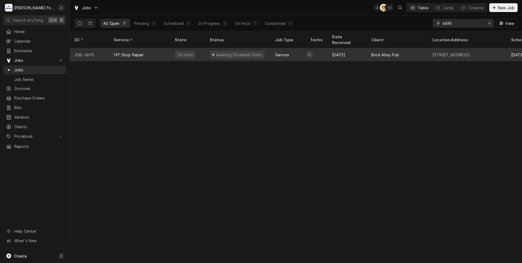
type input "6895"
click at [196, 49] on div "On Hold" at bounding box center [187, 54] width 35 height 13
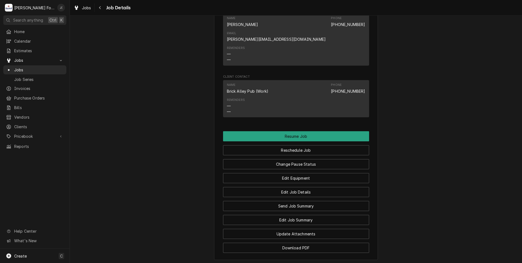
scroll to position [491, 0]
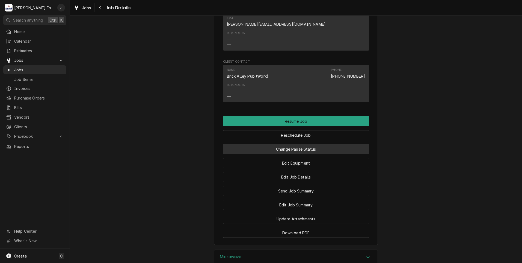
click at [297, 144] on button "Change Pause Status" at bounding box center [296, 149] width 146 height 10
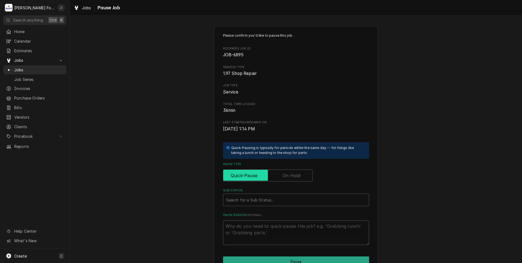
click at [291, 181] on input "Pause Type" at bounding box center [267, 175] width 85 height 12
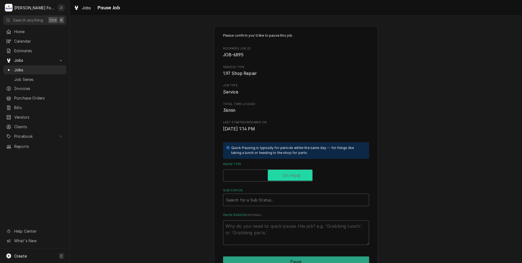
checkbox input "true"
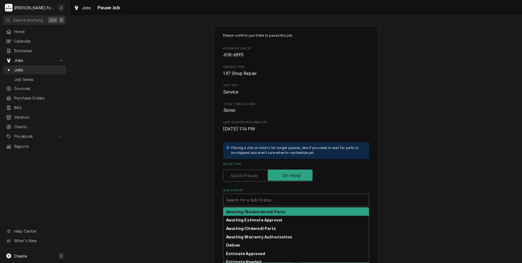
click at [285, 196] on div "Sub-Status" at bounding box center [296, 200] width 140 height 10
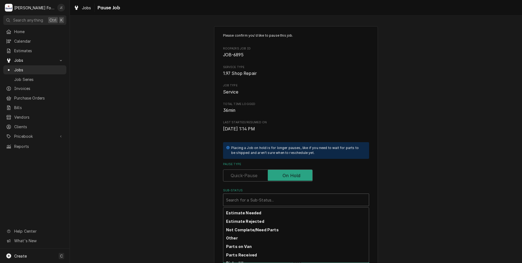
scroll to position [87, 0]
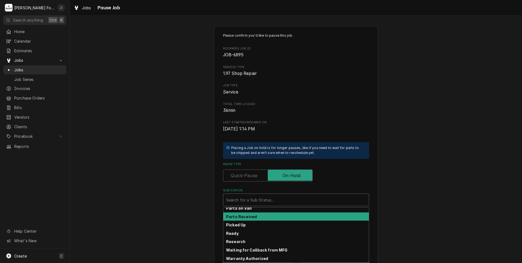
click at [270, 213] on div "Parts Received" at bounding box center [295, 216] width 145 height 8
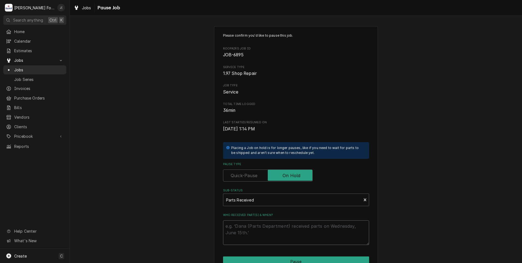
click at [271, 236] on textarea "Who received part(s) & when?" at bounding box center [296, 232] width 146 height 25
type textarea "x"
type textarea "1"
type textarea "x"
type textarea "10"
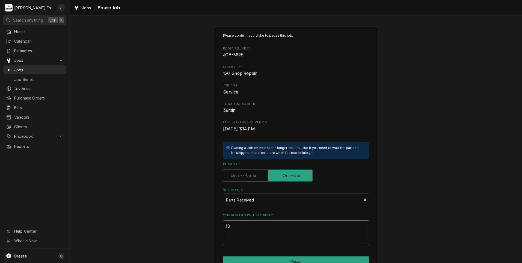
type textarea "x"
type textarea "10/"
type textarea "x"
type textarea "10/0"
type textarea "x"
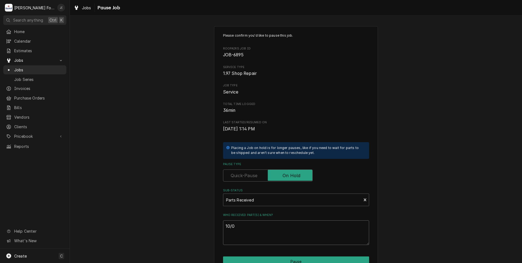
type textarea "10/02"
type textarea "x"
type textarea "10/02/"
type textarea "x"
type textarea "10/02/2"
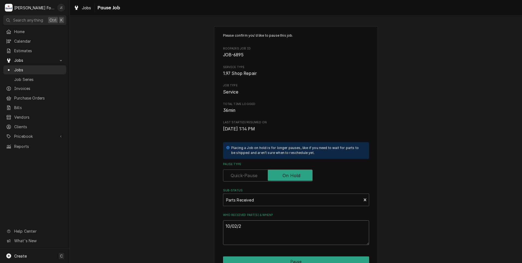
type textarea "x"
type textarea "10/02/22"
type textarea "x"
type textarea "10/02/225"
type textarea "x"
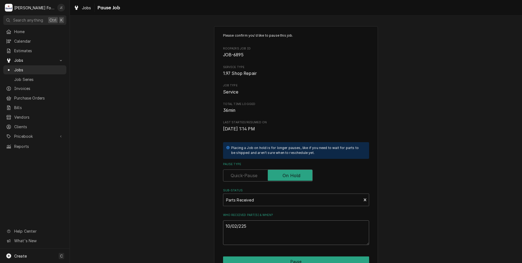
type textarea "10/02/22"
type textarea "x"
type textarea "10/02/2"
type textarea "x"
type textarea "10/02/20"
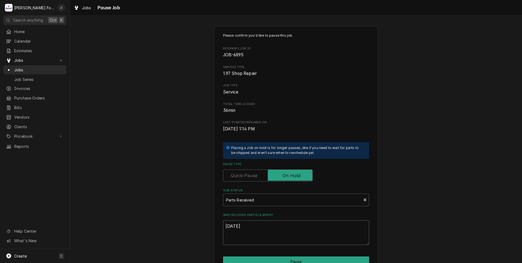
type textarea "x"
type textarea "10/02/202"
type textarea "x"
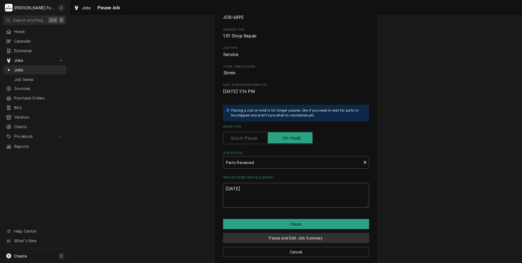
scroll to position [43, 0]
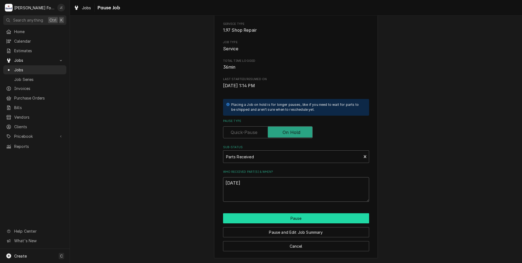
type textarea "[DATE]"
click at [282, 219] on button "Pause" at bounding box center [296, 218] width 146 height 10
type textarea "x"
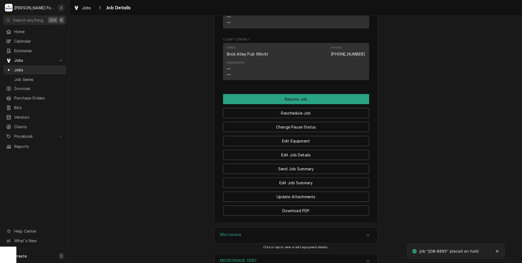
scroll to position [598, 0]
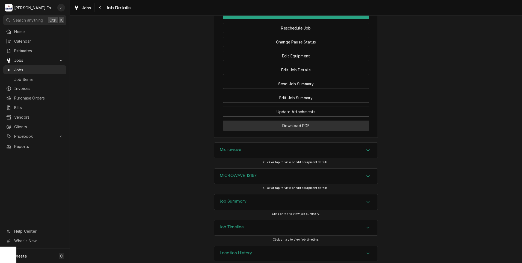
click at [306, 120] on button "Download PDF" at bounding box center [296, 125] width 146 height 10
